Goal: Information Seeking & Learning: Learn about a topic

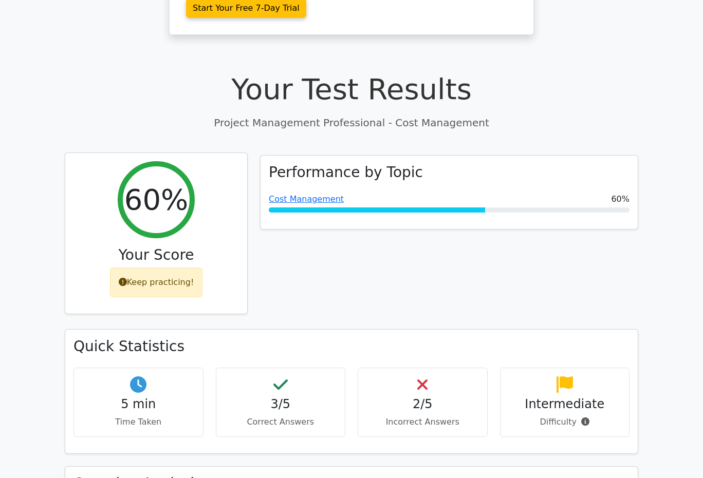
click at [175, 268] on div "Keep practicing!" at bounding box center [156, 283] width 93 height 30
click at [167, 182] on h2 "60%" at bounding box center [156, 199] width 64 height 34
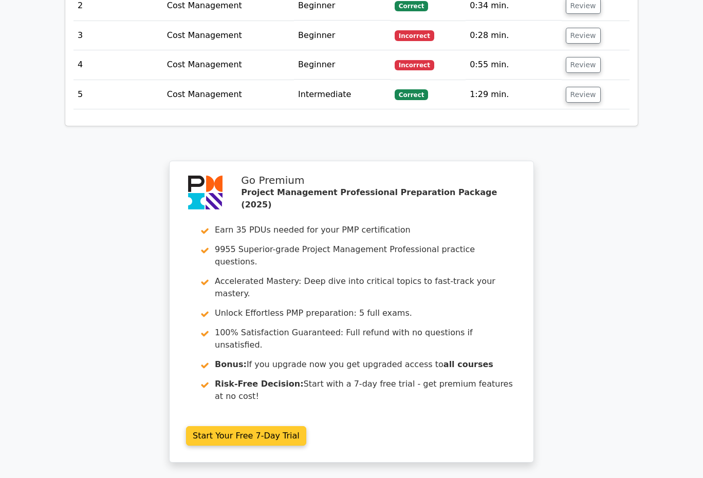
scroll to position [1527, 0]
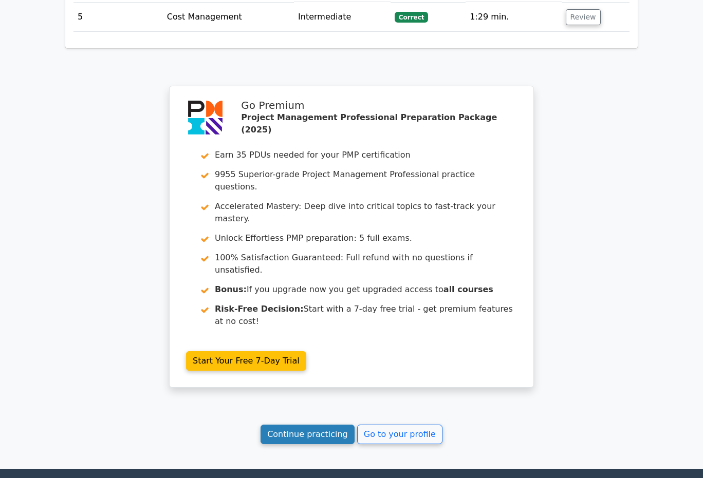
click at [328, 425] on link "Continue practicing" at bounding box center [307, 435] width 94 height 20
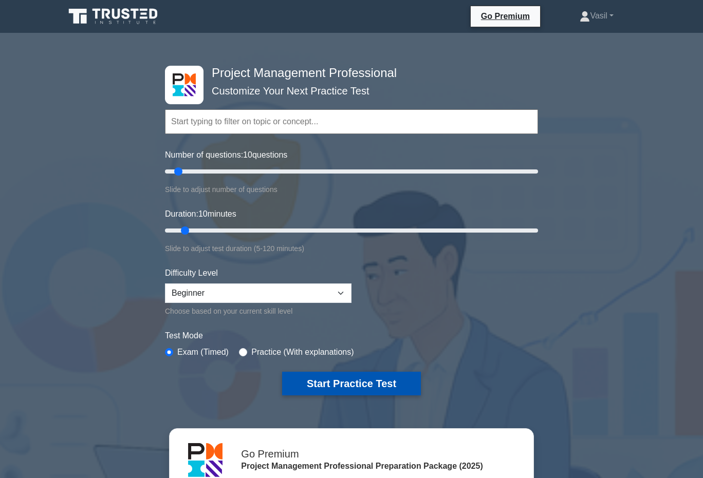
click at [354, 387] on button "Start Practice Test" at bounding box center [351, 384] width 139 height 24
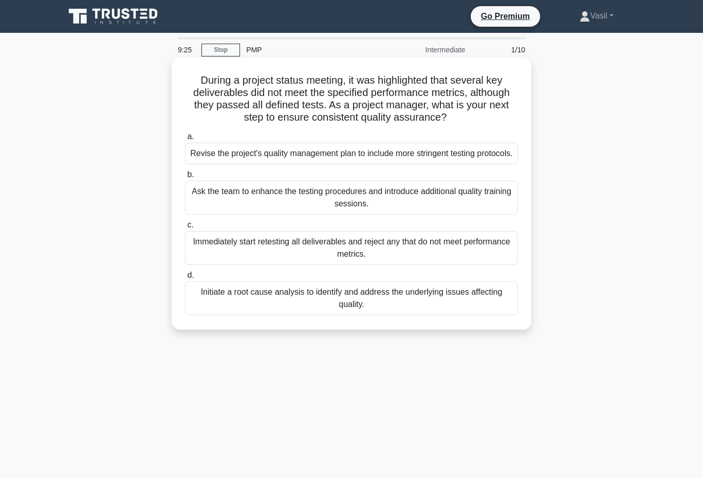
click at [463, 310] on div "Initiate a root cause analysis to identify and address the underlying issues af…" at bounding box center [351, 299] width 333 height 34
click at [185, 279] on input "d. Initiate a root cause analysis to identify and address the underlying issues…" at bounding box center [185, 275] width 0 height 7
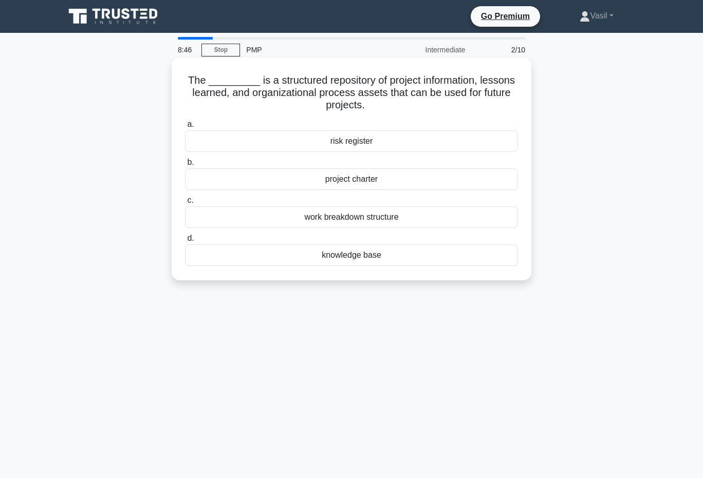
click at [383, 255] on div "knowledge base" at bounding box center [351, 256] width 333 height 22
click at [185, 242] on input "d. knowledge base" at bounding box center [185, 238] width 0 height 7
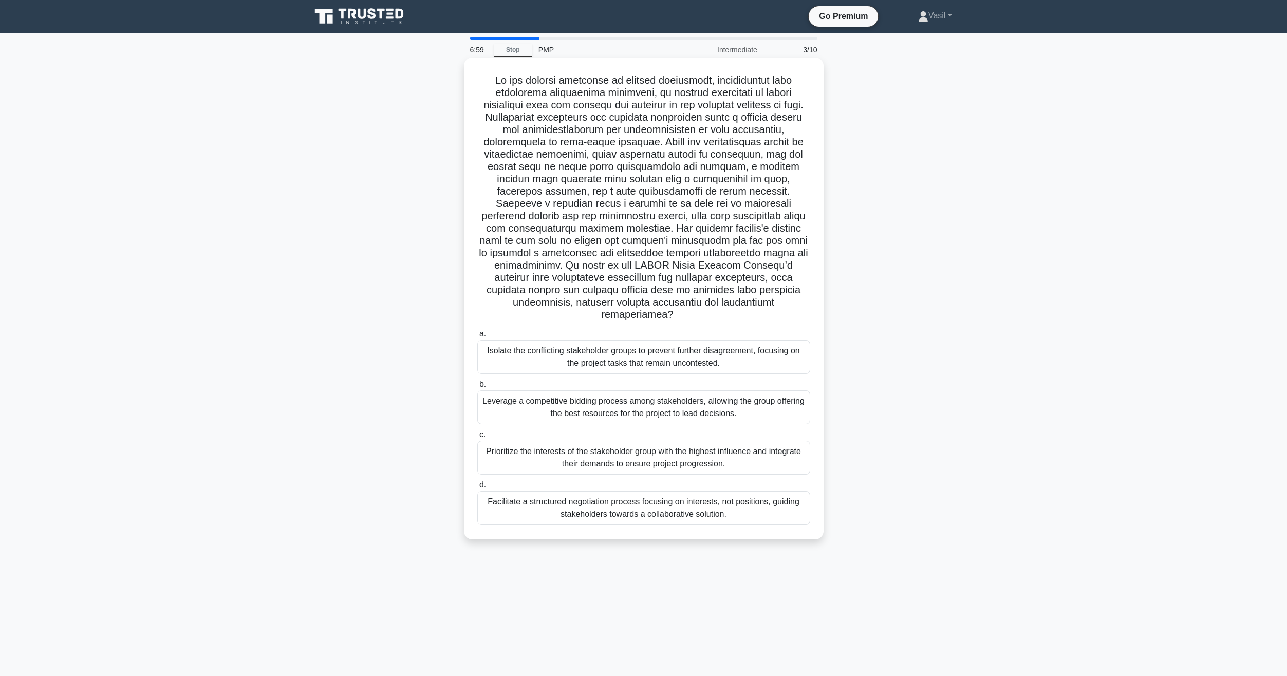
click at [621, 447] on div "Prioritize the interests of the stakeholder group with the highest influence an…" at bounding box center [643, 458] width 333 height 34
click at [477, 438] on input "c. Prioritize the interests of the stakeholder group with the highest influence…" at bounding box center [477, 435] width 0 height 7
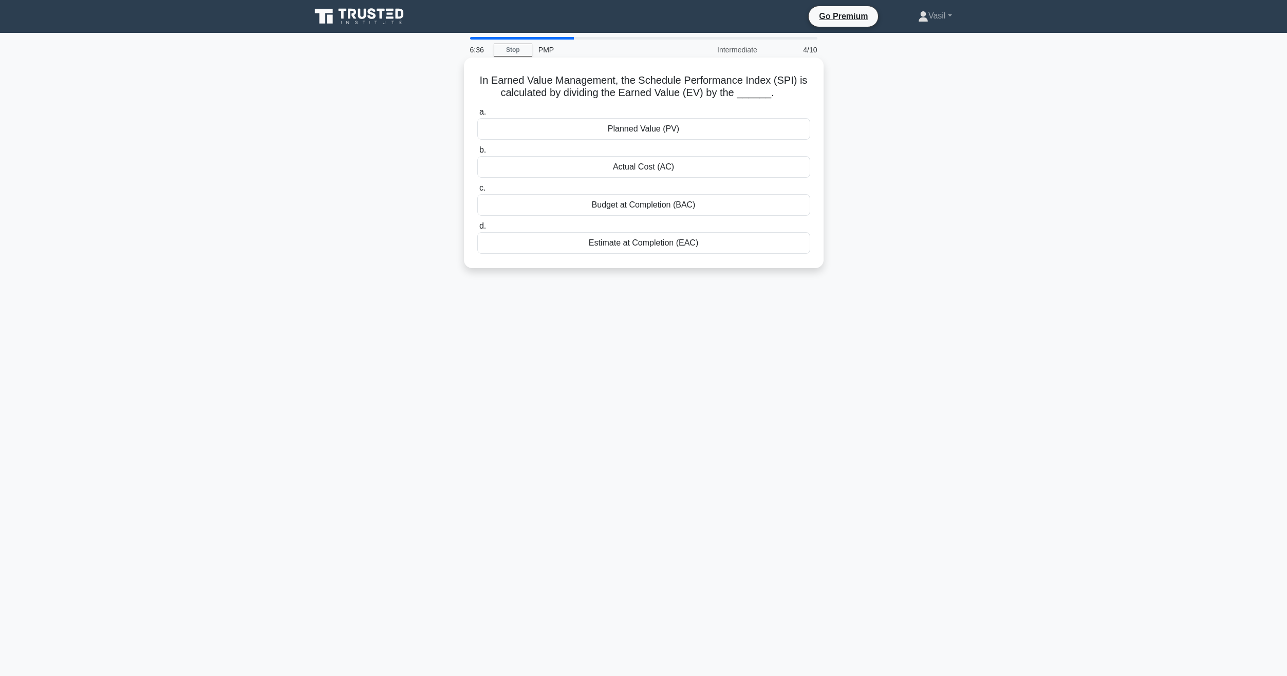
click at [697, 127] on div "Planned Value (PV)" at bounding box center [643, 129] width 333 height 22
click at [477, 116] on input "a. Planned Value (PV)" at bounding box center [477, 112] width 0 height 7
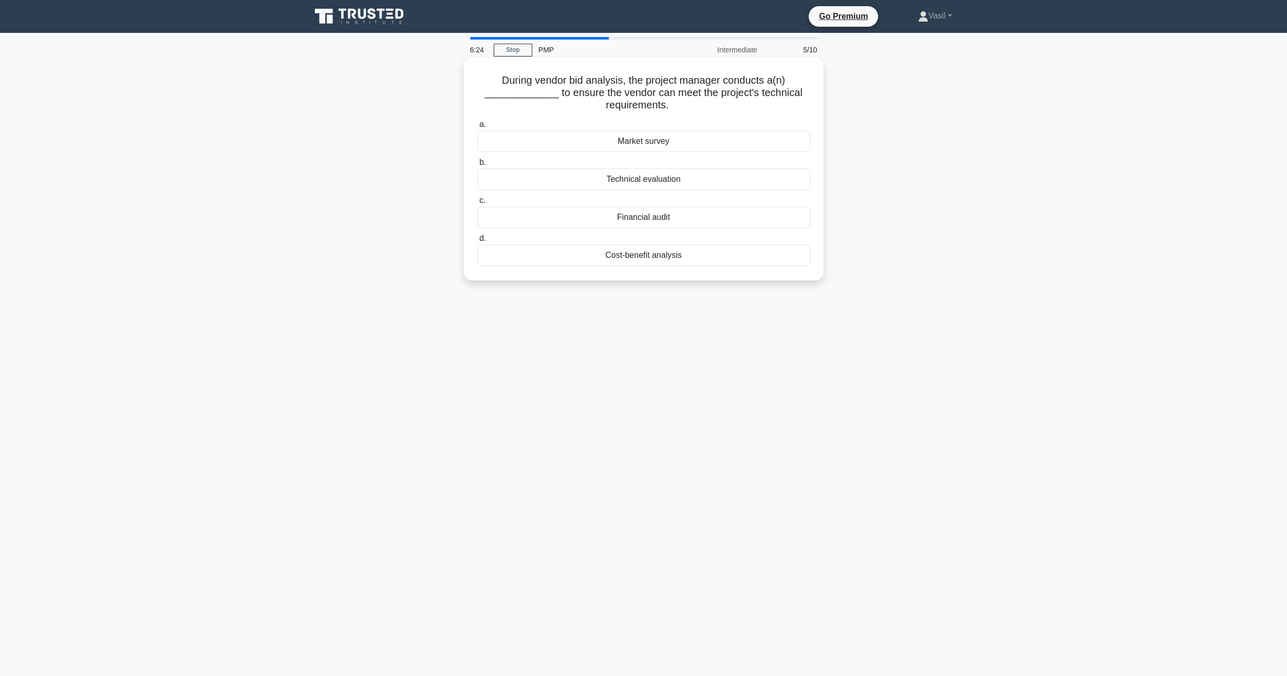
click at [664, 181] on div "Technical evaluation" at bounding box center [643, 180] width 333 height 22
click at [477, 166] on input "b. Technical evaluation" at bounding box center [477, 162] width 0 height 7
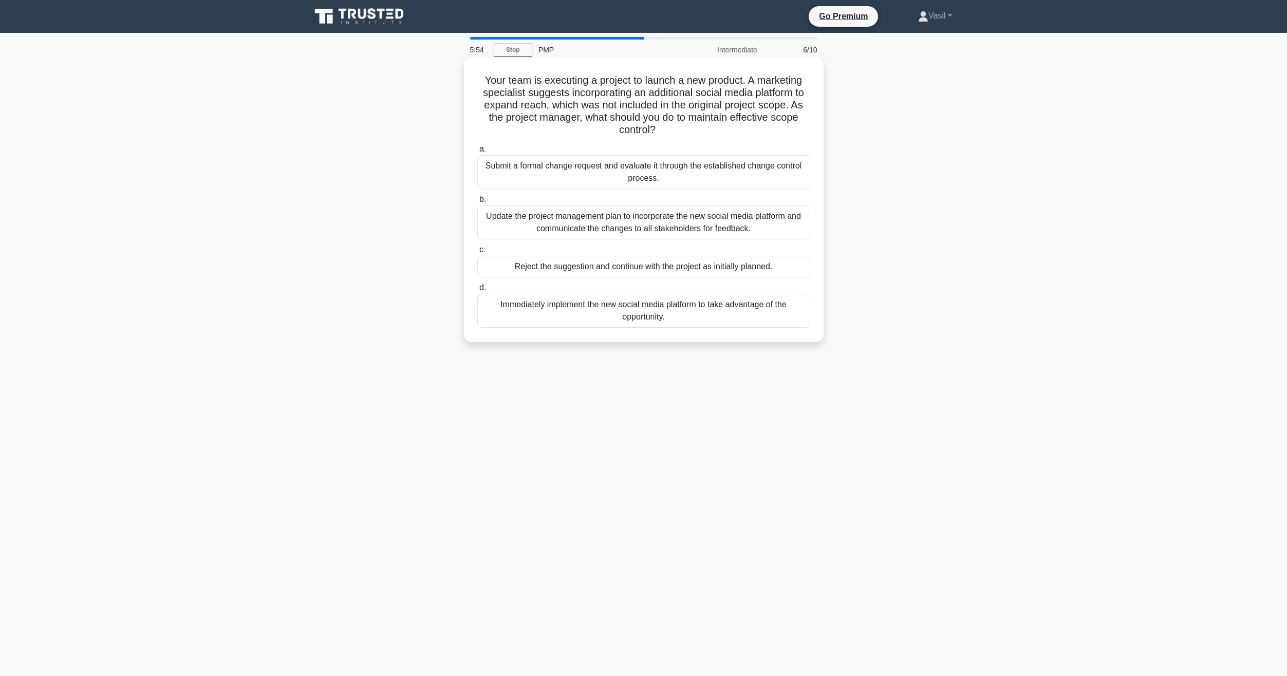
click at [647, 220] on div "Update the project management plan to incorporate the new social media platform…" at bounding box center [643, 223] width 333 height 34
click at [477, 203] on input "b. Update the project management plan to incorporate the new social media platf…" at bounding box center [477, 199] width 0 height 7
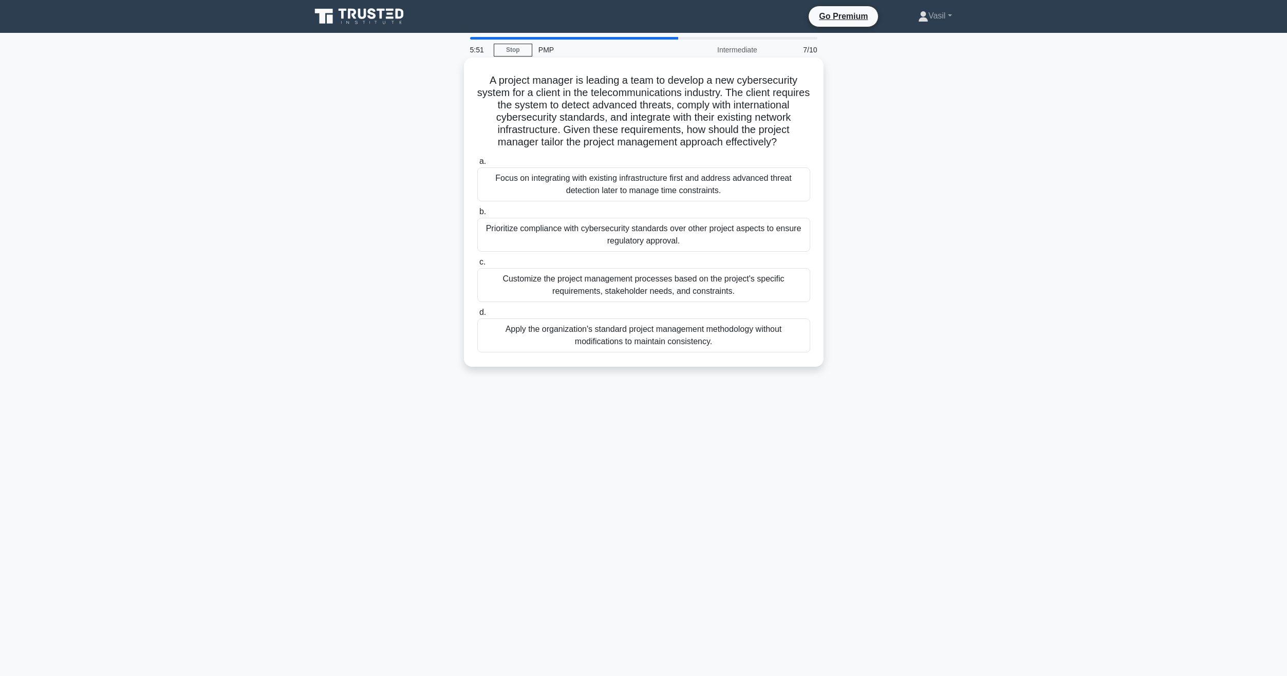
click at [702, 302] on div "Customize the project management processes based on the project's specific requ…" at bounding box center [643, 285] width 333 height 34
click at [477, 266] on input "c. Customize the project management processes based on the project's specific r…" at bounding box center [477, 262] width 0 height 7
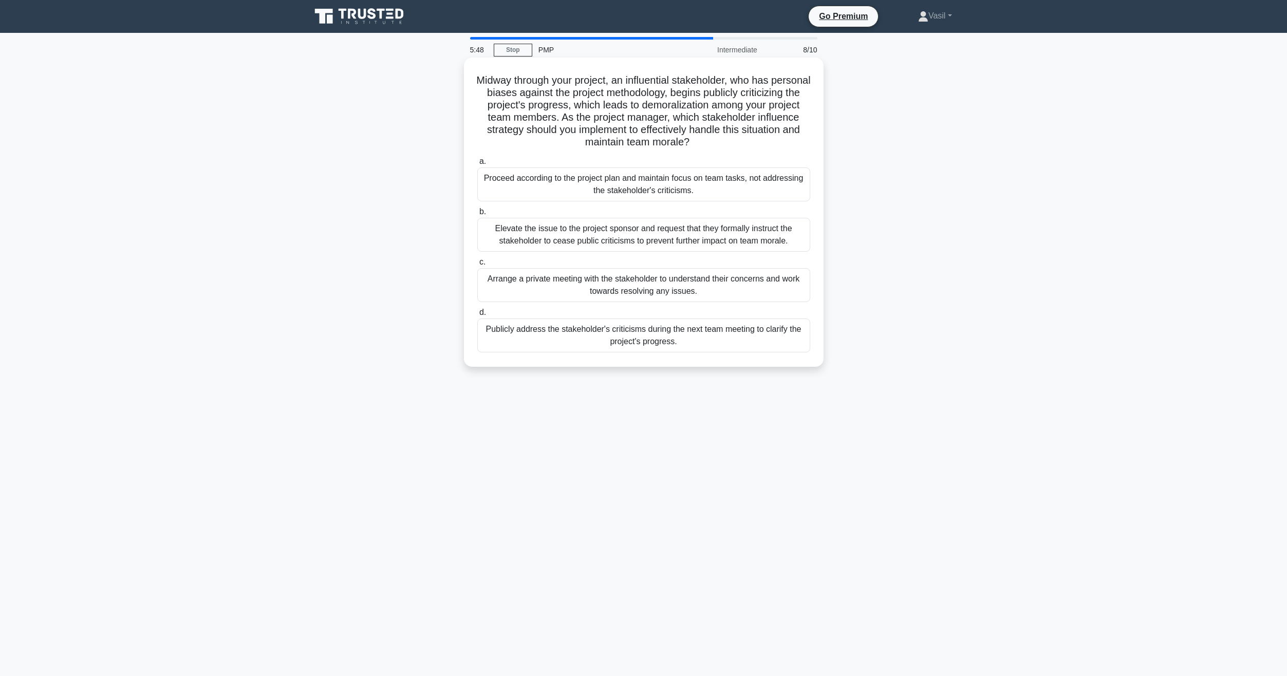
click at [702, 238] on div "Elevate the issue to the project sponsor and request that they formally instruc…" at bounding box center [643, 235] width 333 height 34
click at [477, 215] on input "b. Elevate the issue to the project sponsor and request that they formally inst…" at bounding box center [477, 212] width 0 height 7
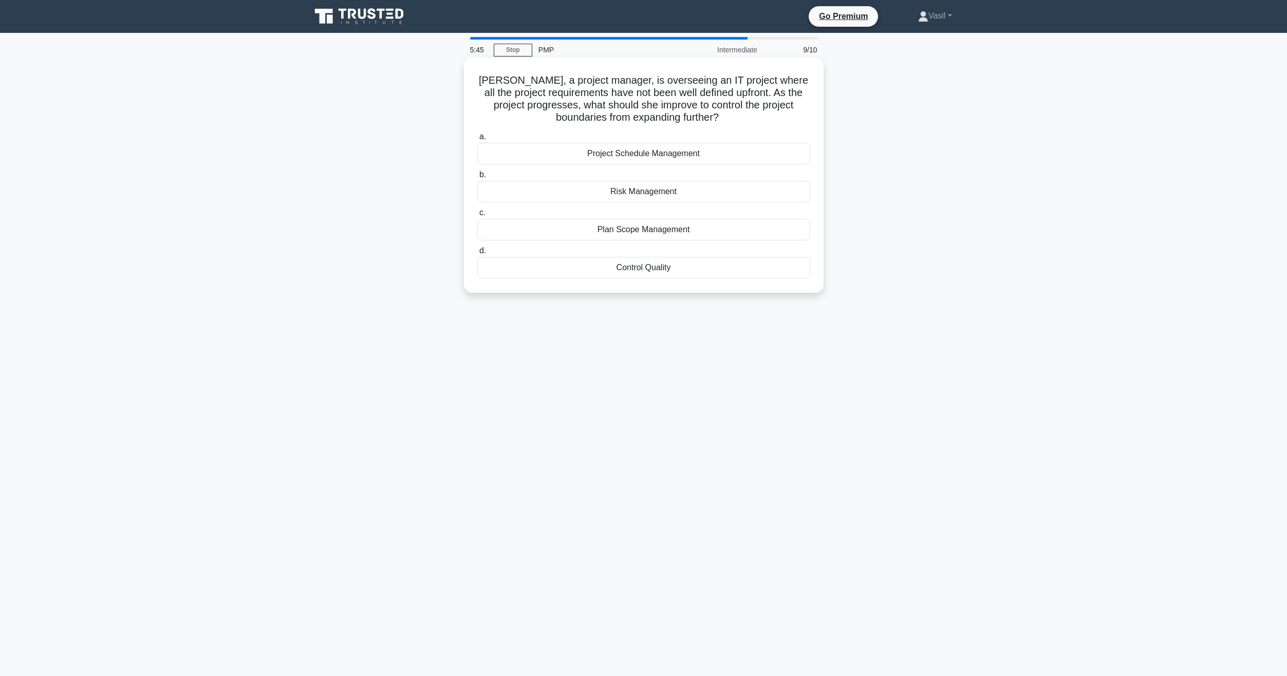
click at [697, 152] on div "Project Schedule Management" at bounding box center [643, 154] width 333 height 22
click at [477, 140] on input "a. Project Schedule Management" at bounding box center [477, 137] width 0 height 7
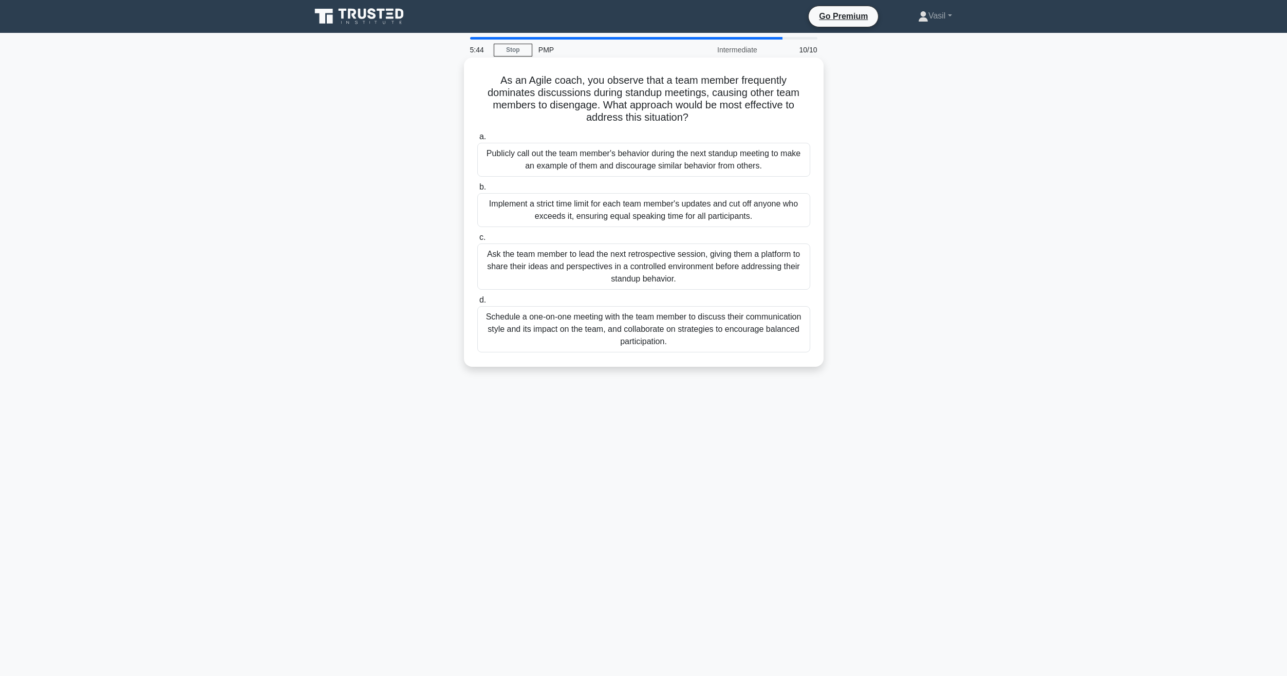
click at [702, 267] on div "Ask the team member to lead the next retrospective session, giving them a platf…" at bounding box center [643, 267] width 333 height 46
click at [477, 241] on input "c. Ask the team member to lead the next retrospective session, giving them a pl…" at bounding box center [477, 237] width 0 height 7
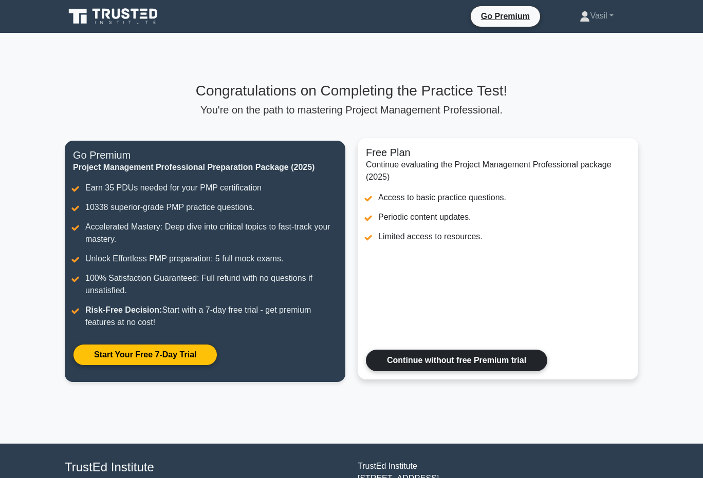
click at [514, 361] on link "Continue without free Premium trial" at bounding box center [456, 361] width 181 height 22
